Goal: Find specific page/section

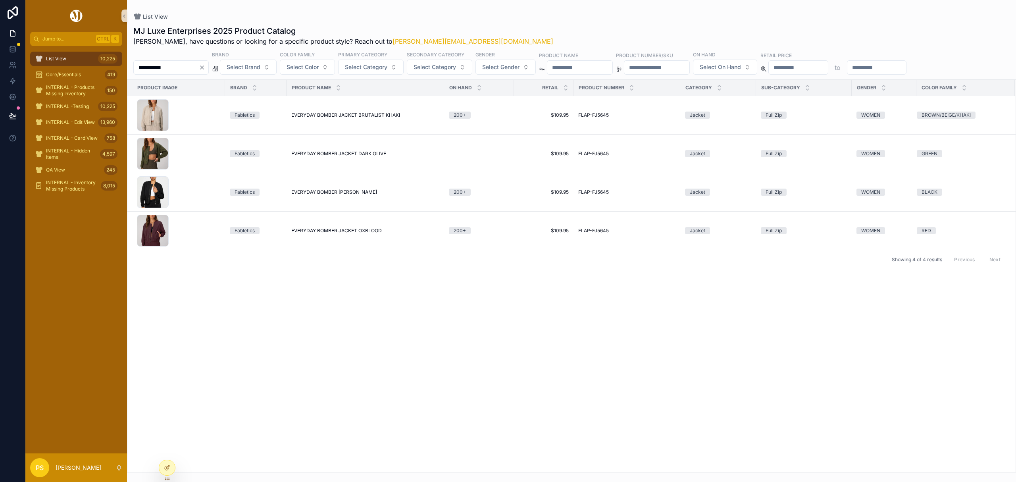
click at [59, 55] on div "List View 10,225" at bounding box center [76, 58] width 83 height 13
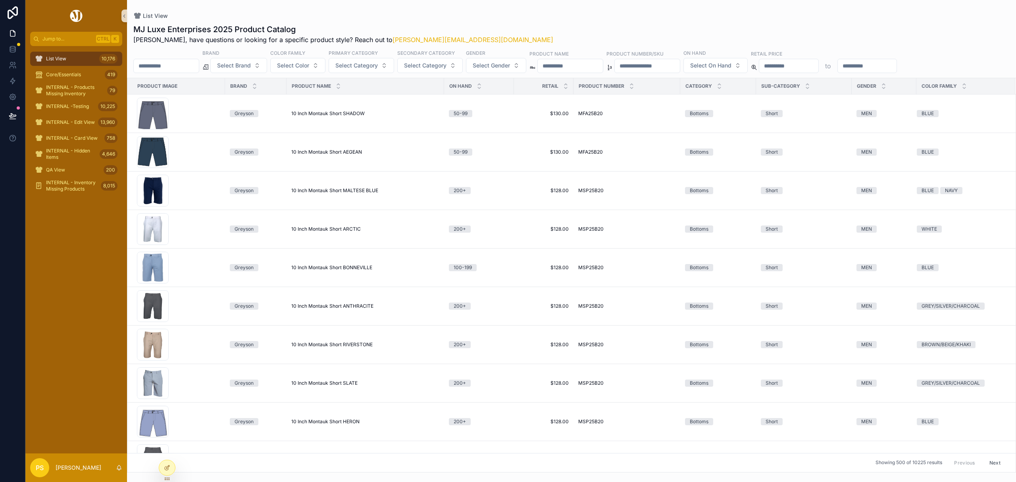
click at [180, 70] on input "**********" at bounding box center [166, 65] width 65 height 11
type input "****"
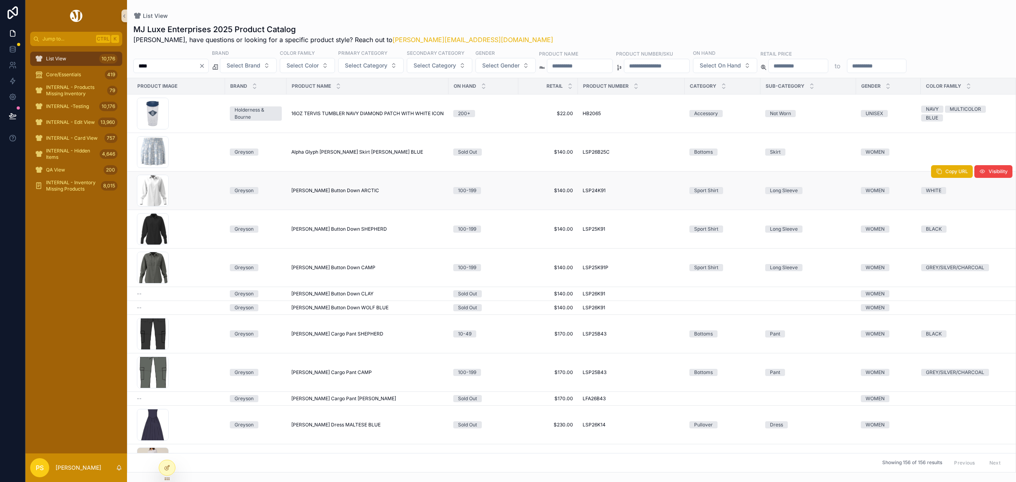
click at [311, 190] on span "[PERSON_NAME] Button Down ARCTIC" at bounding box center [335, 190] width 88 height 6
